Goal: Information Seeking & Learning: Check status

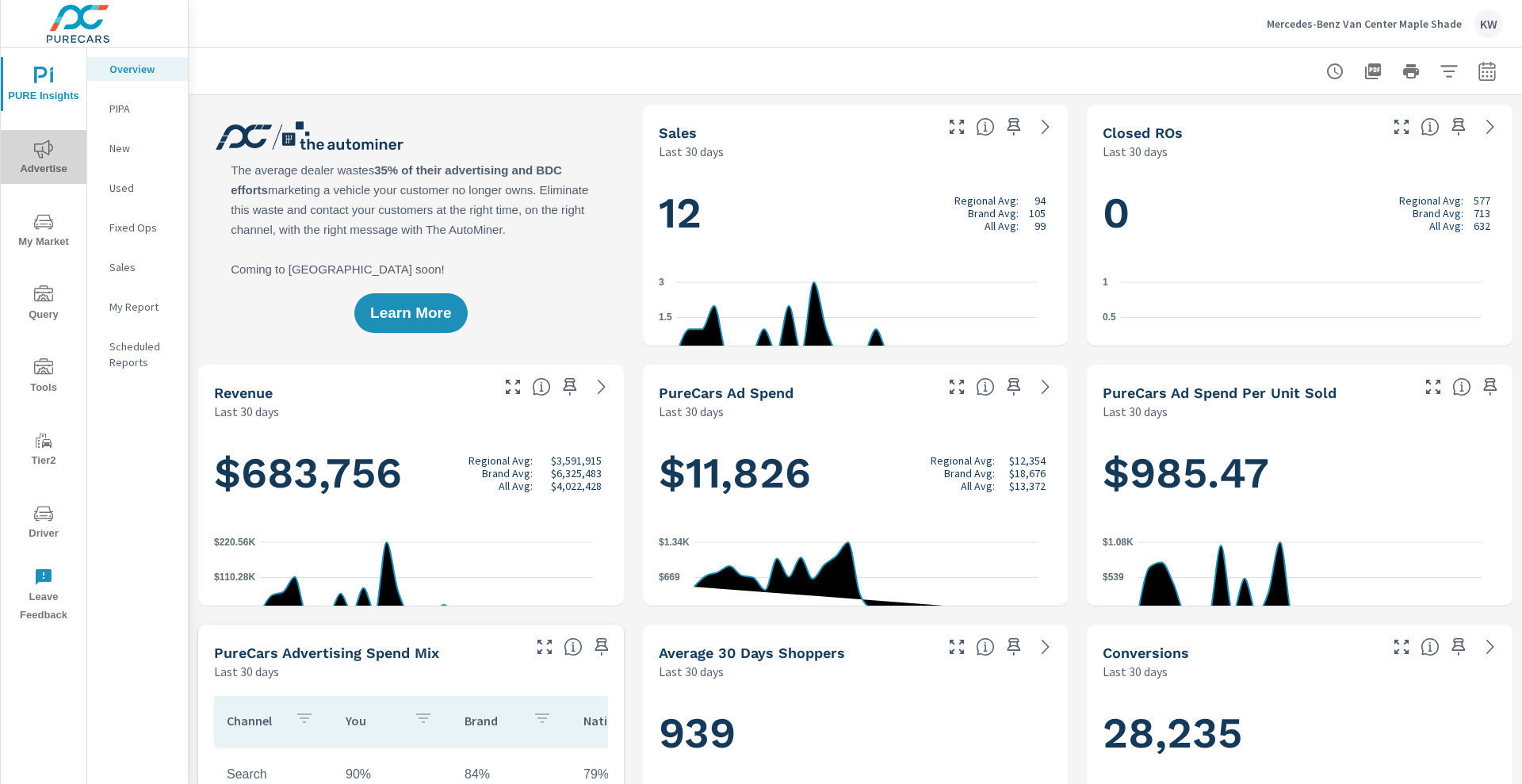
click at [58, 164] on span "Advertise" at bounding box center [43, 158] width 76 height 39
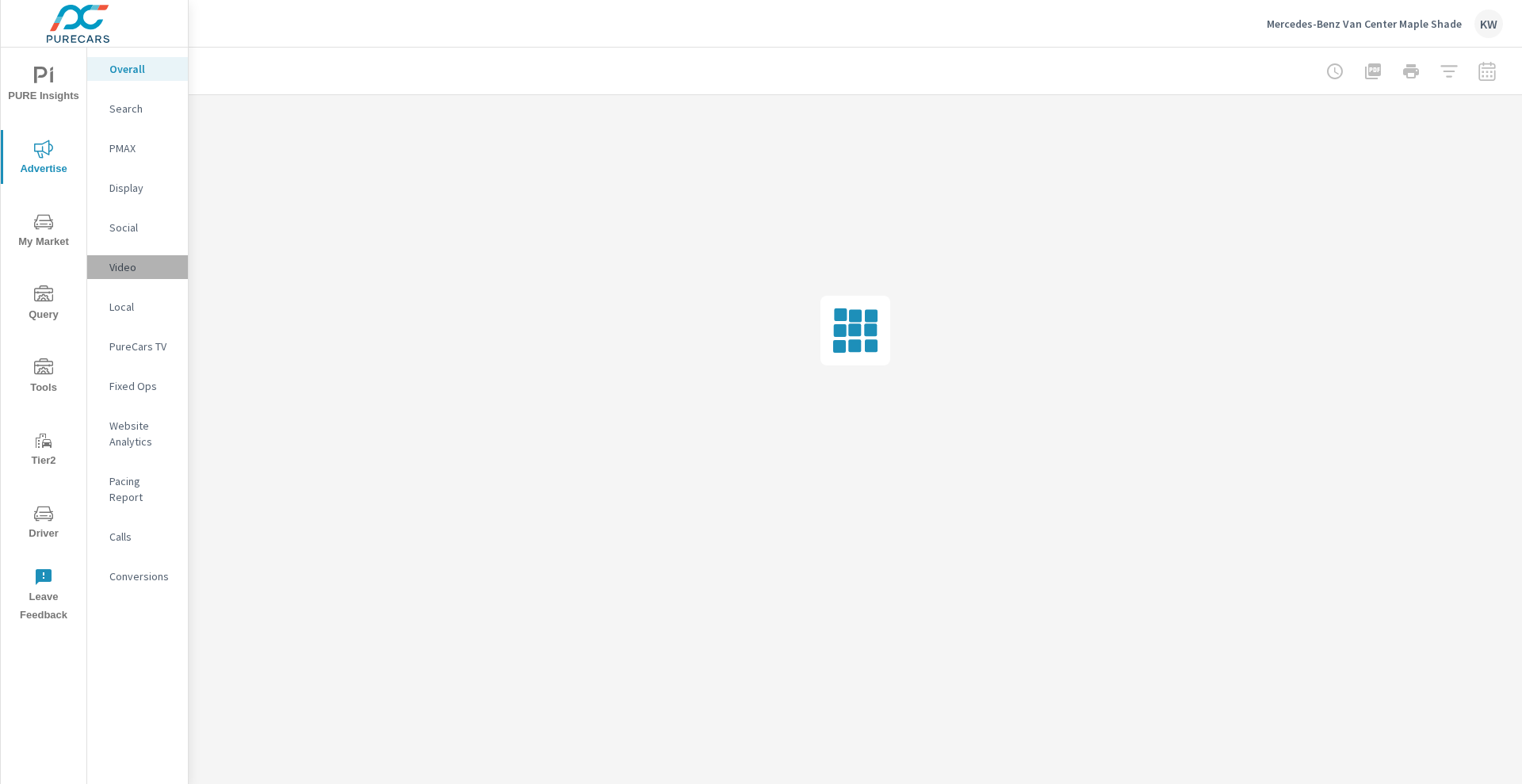
click at [137, 275] on p "Video" at bounding box center [142, 267] width 66 height 16
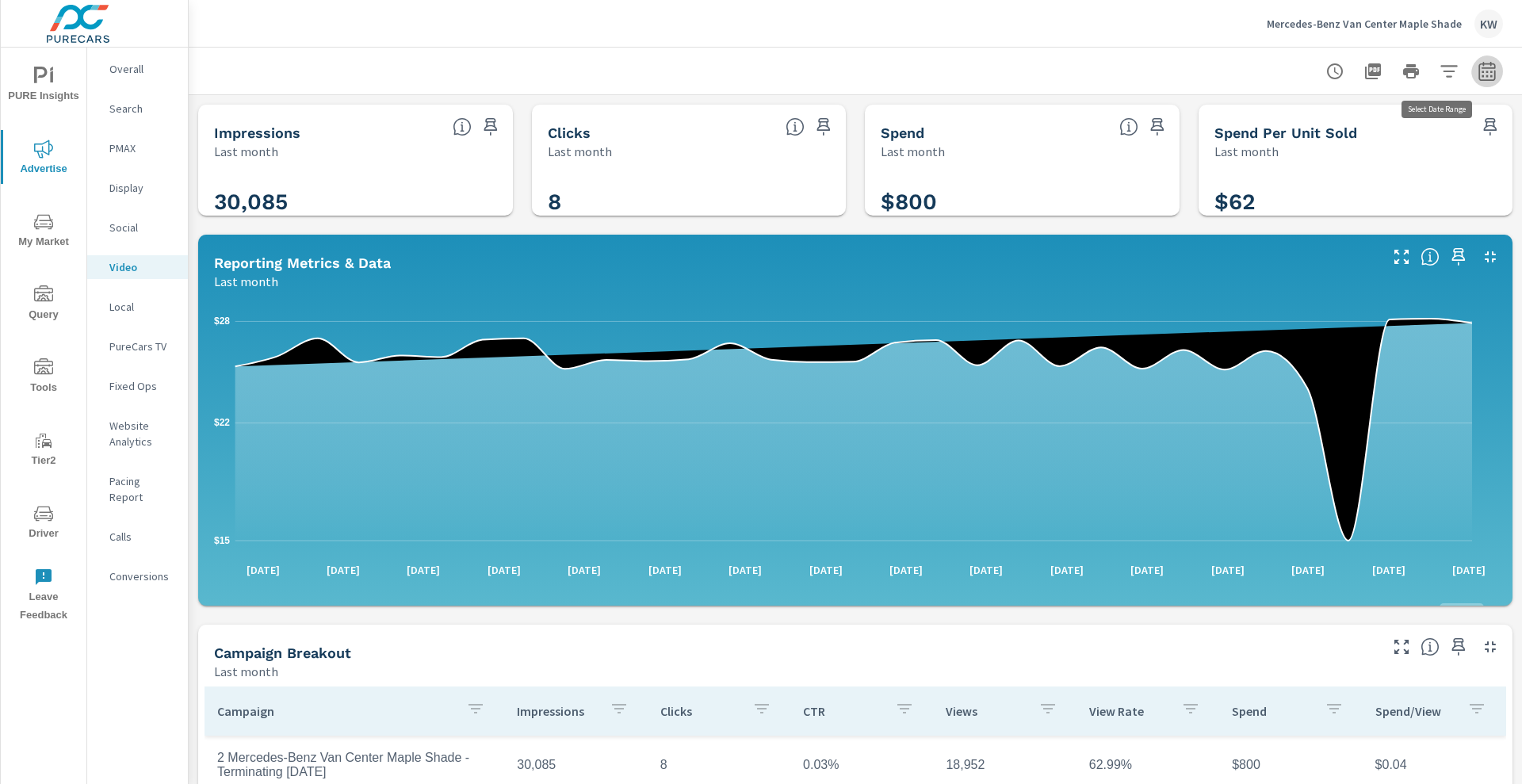
click at [1478, 65] on icon "button" at bounding box center [1487, 71] width 19 height 19
select select "Last month"
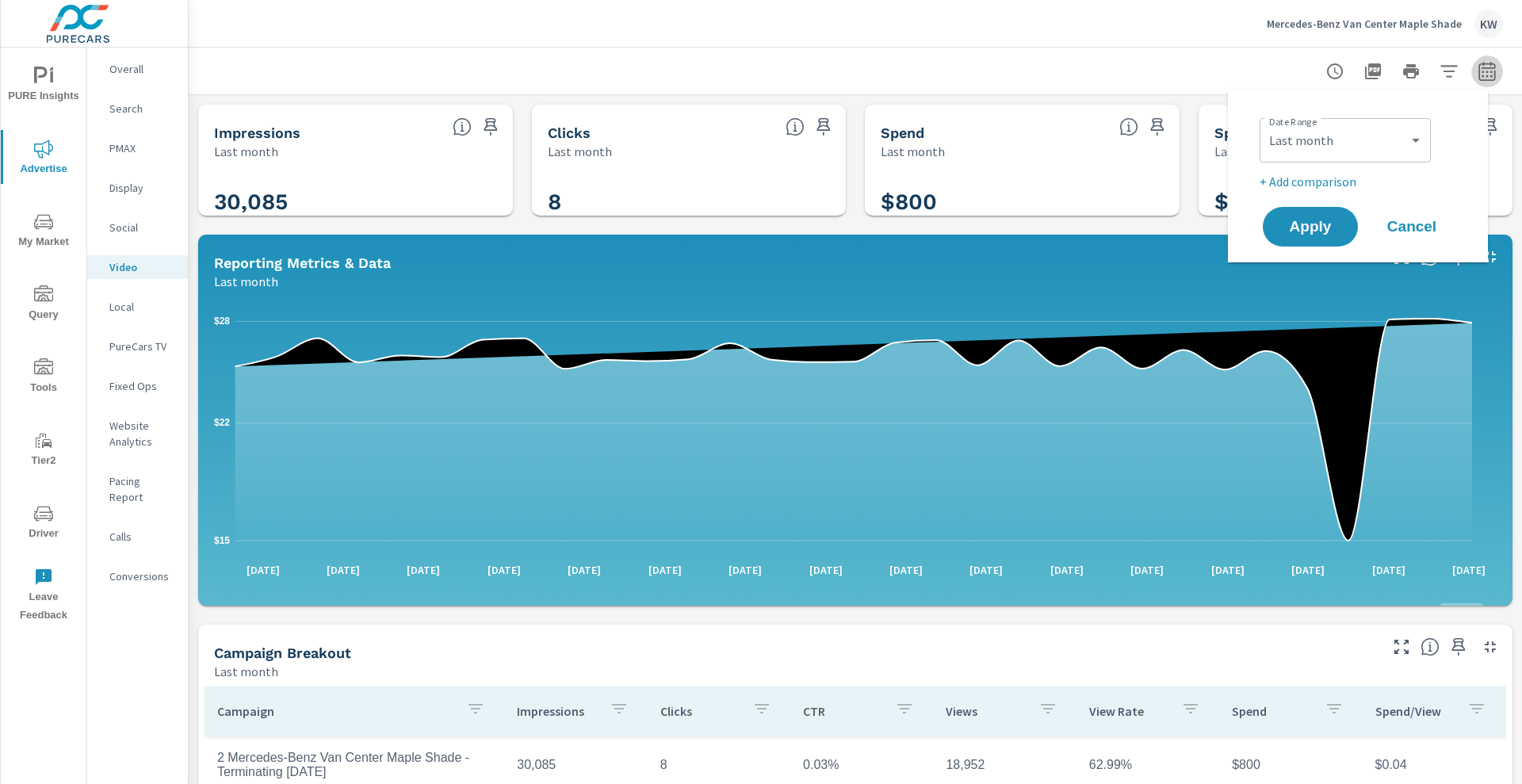
click at [1478, 65] on icon "button" at bounding box center [1487, 71] width 19 height 19
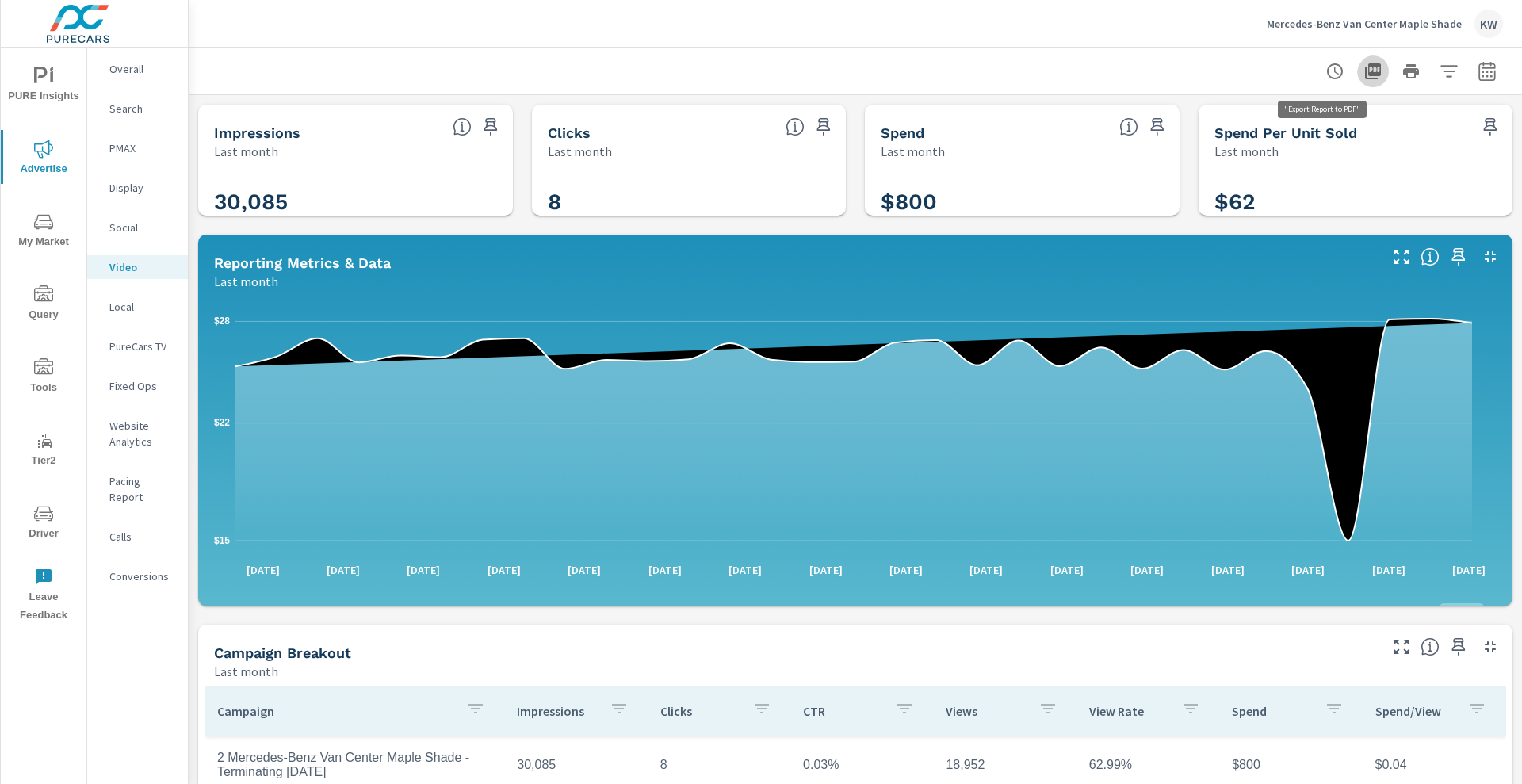
click at [1365, 65] on icon "button" at bounding box center [1373, 71] width 16 height 16
